Goal: Task Accomplishment & Management: Use online tool/utility

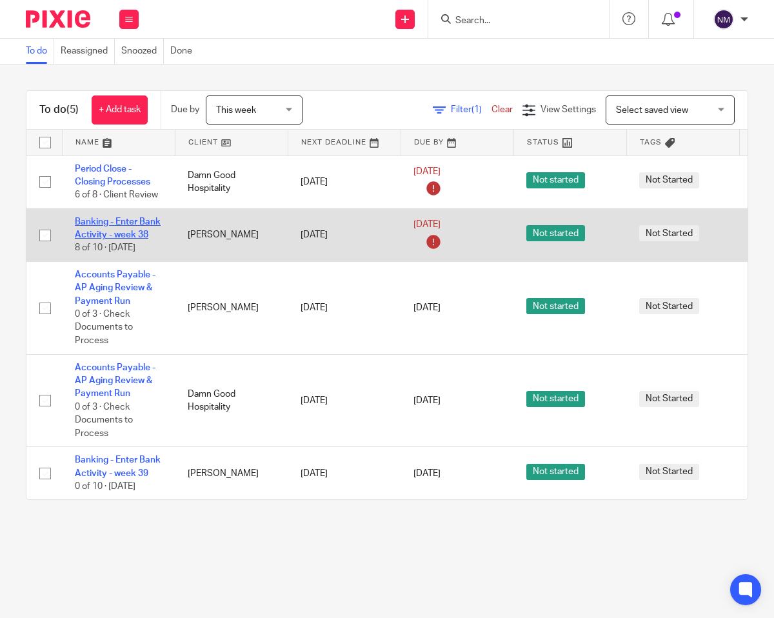
click at [99, 222] on link "Banking - Enter Bank Activity - week 38" at bounding box center [118, 228] width 86 height 22
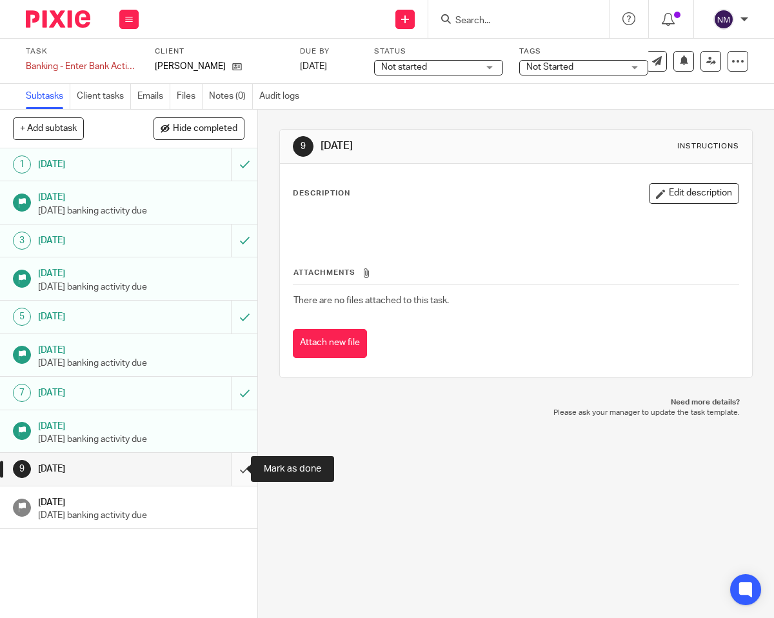
click at [234, 469] on input "submit" at bounding box center [128, 469] width 257 height 32
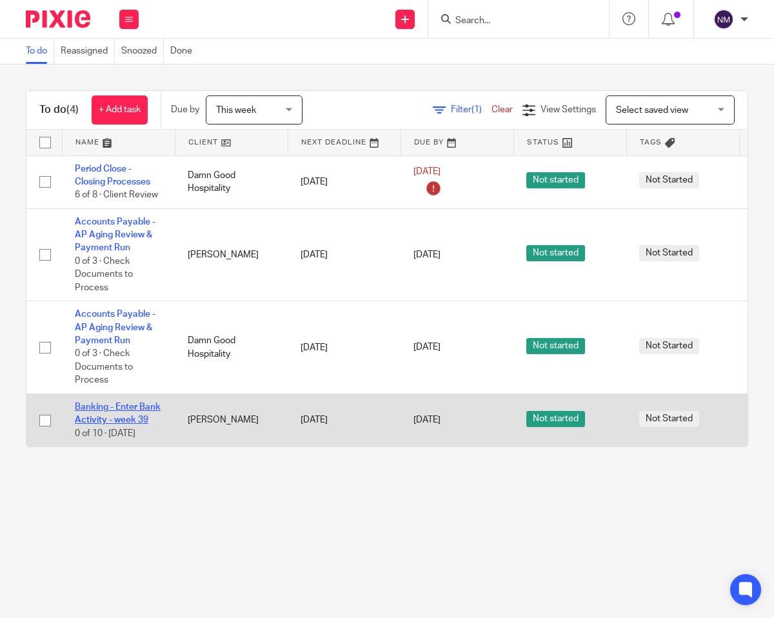
click at [99, 411] on link "Banking - Enter Bank Activity - week 39" at bounding box center [118, 413] width 86 height 22
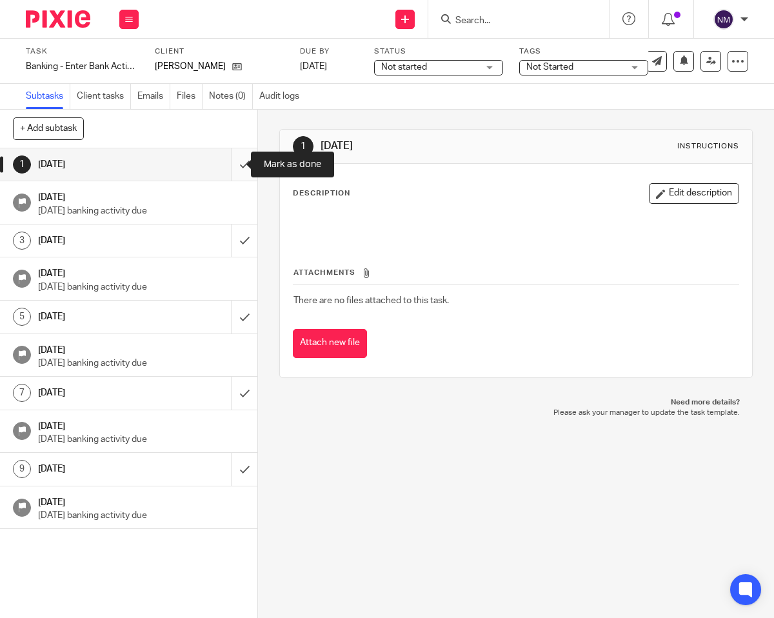
click at [228, 164] on input "submit" at bounding box center [128, 164] width 257 height 32
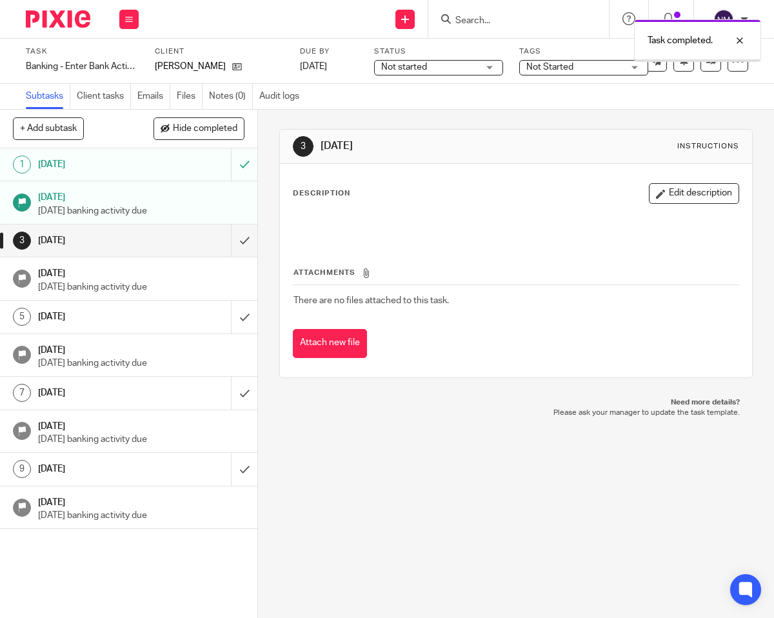
click at [57, 15] on img at bounding box center [58, 18] width 64 height 17
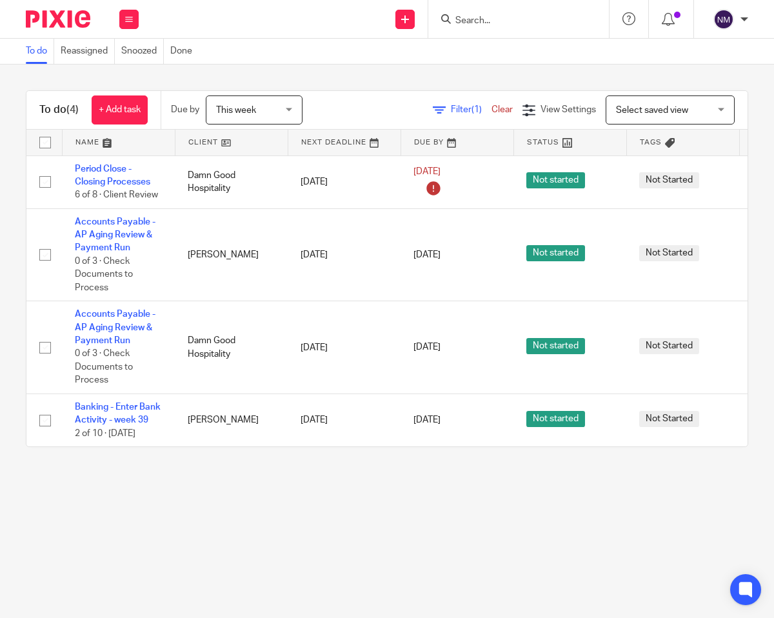
scroll to position [0, 124]
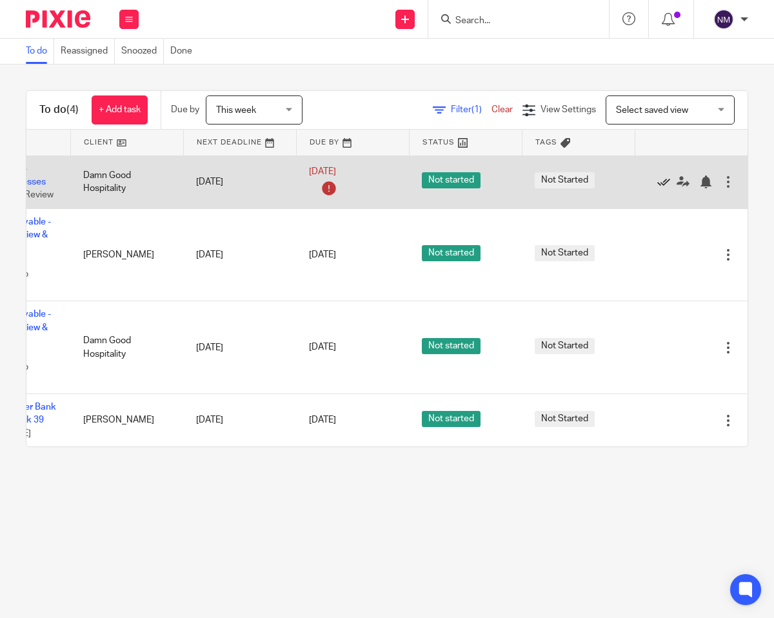
click at [657, 184] on icon at bounding box center [663, 181] width 13 height 13
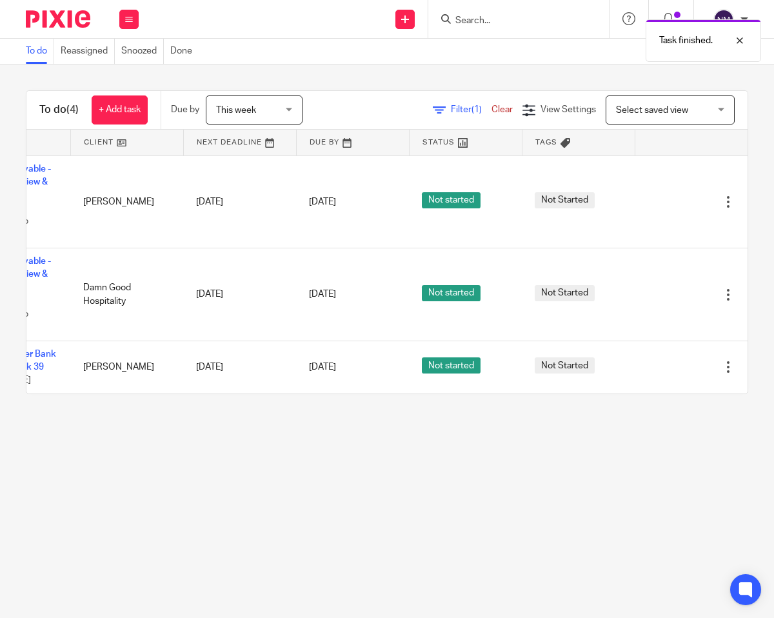
scroll to position [0, 0]
